Goal: Task Accomplishment & Management: Use online tool/utility

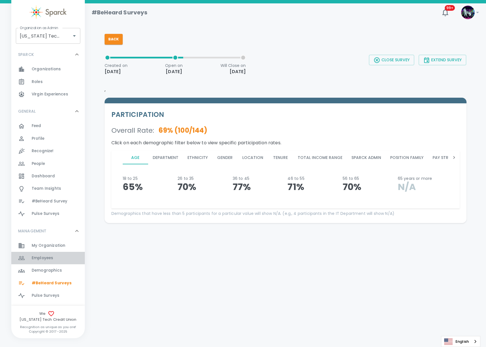
click at [51, 260] on span "Employees" at bounding box center [42, 258] width 21 height 6
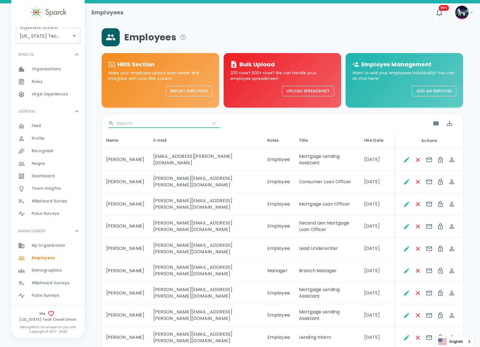
click at [134, 124] on input "Search" at bounding box center [160, 123] width 89 height 9
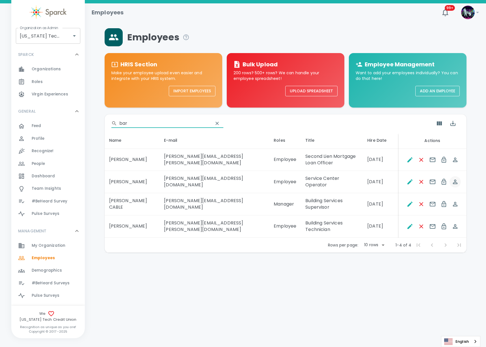
type input "bar"
click at [455, 183] on icon "Spoof This Employee" at bounding box center [455, 182] width 5 height 5
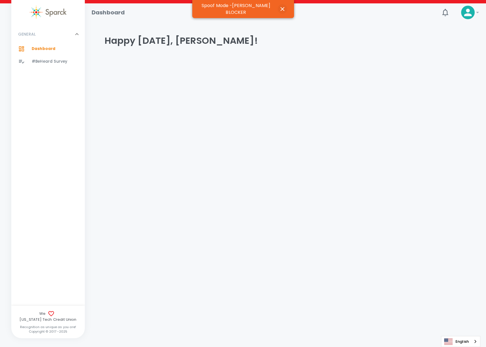
click at [281, 8] on icon "button" at bounding box center [282, 9] width 7 height 7
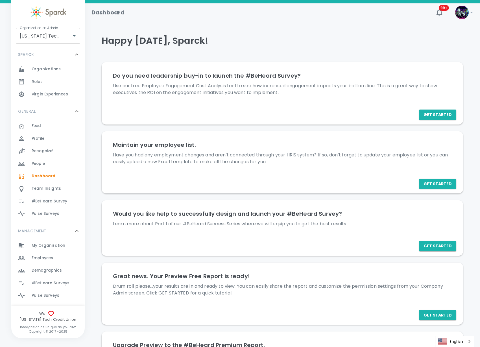
click at [71, 285] on div "#BeHeard Surveys 0" at bounding box center [58, 283] width 53 height 8
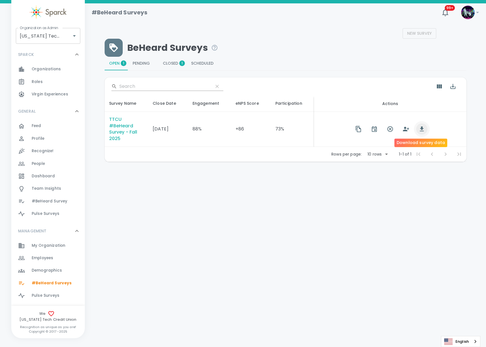
click at [422, 128] on icon "button" at bounding box center [421, 129] width 7 height 7
click at [404, 130] on icon "button" at bounding box center [406, 129] width 6 height 5
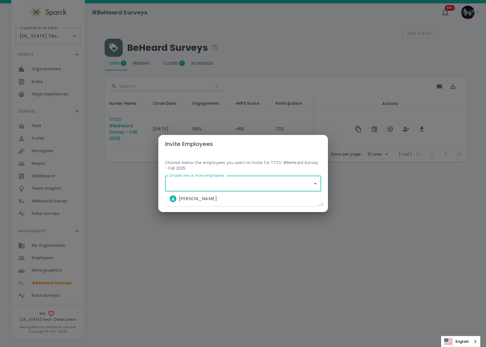
click at [255, 188] on input "Choose one or more employees" at bounding box center [239, 183] width 142 height 11
click at [263, 181] on input "Choose one or more employees" at bounding box center [239, 183] width 142 height 11
click at [359, 216] on div "Invite Employees Choose below the employees you want to invite for TTCU #BeHear…" at bounding box center [243, 173] width 486 height 347
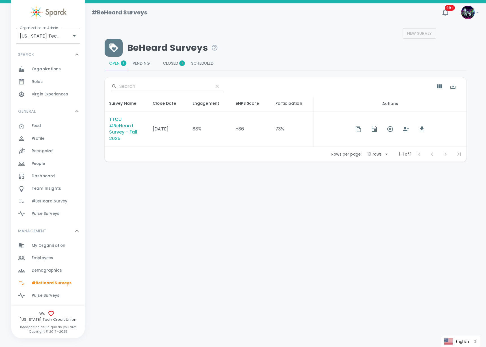
click at [52, 261] on span "Employees 0" at bounding box center [42, 258] width 21 height 8
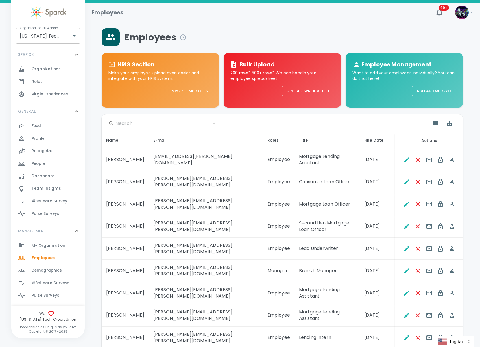
click at [138, 121] on input "Search" at bounding box center [160, 123] width 89 height 9
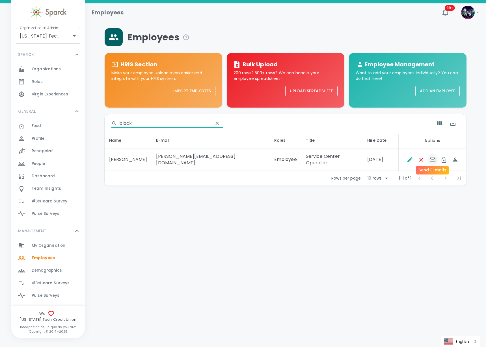
type input "block"
click at [431, 157] on icon "Send E-mails" at bounding box center [432, 160] width 7 height 7
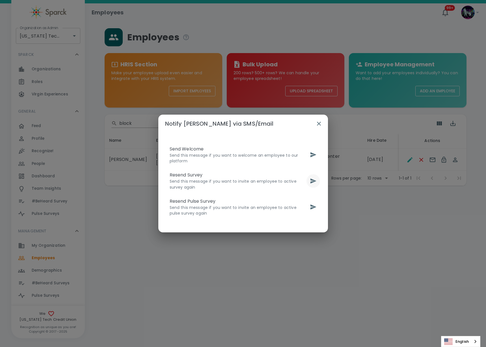
click at [316, 179] on icon "send" at bounding box center [313, 181] width 7 height 7
